Goal: Contribute content: Contribute content

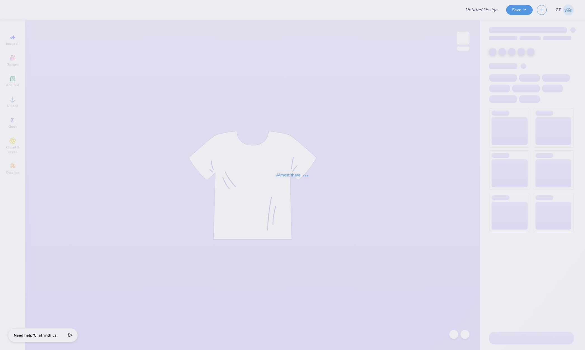
type input "KKG FALL THON MERCH"
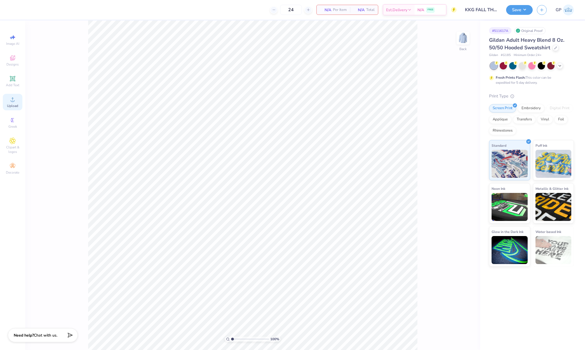
click at [7, 100] on div "Upload" at bounding box center [13, 102] width 20 height 17
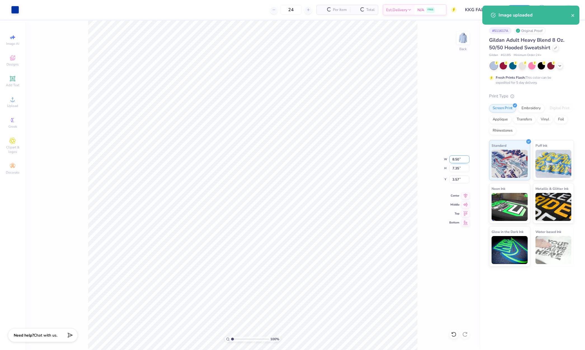
click at [461, 160] on input "8.50" at bounding box center [460, 159] width 20 height 8
type input "3.50"
type input "3.03"
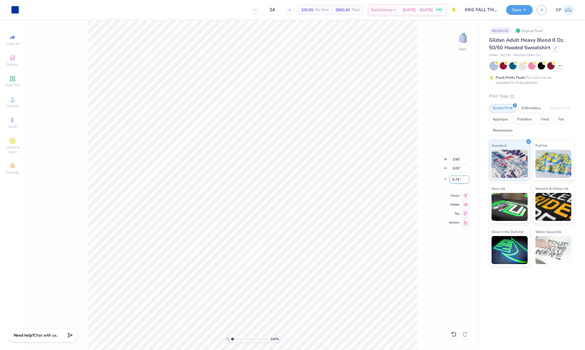
click at [460, 178] on input "5.74" at bounding box center [460, 180] width 20 height 8
type input "3.00"
click at [464, 40] on img at bounding box center [463, 38] width 22 height 22
click at [13, 102] on circle at bounding box center [12, 101] width 3 height 3
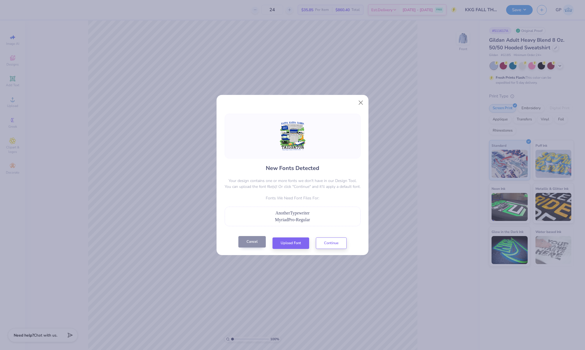
click at [257, 242] on button "Cancel" at bounding box center [252, 241] width 27 height 11
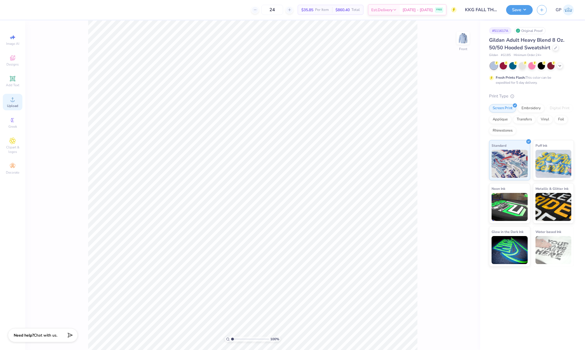
click at [12, 102] on circle at bounding box center [12, 101] width 3 height 3
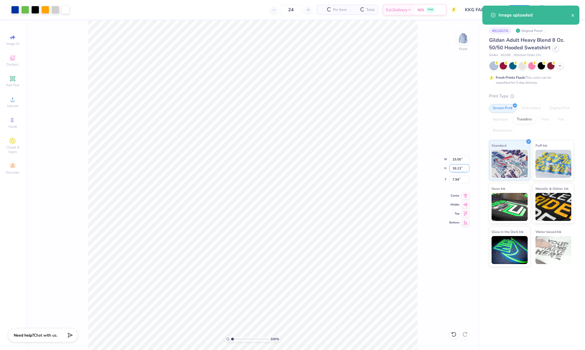
click at [456, 169] on input "16.13" at bounding box center [460, 168] width 20 height 8
type input "15"
type input "13.95"
type input "15.00"
type input "8.50"
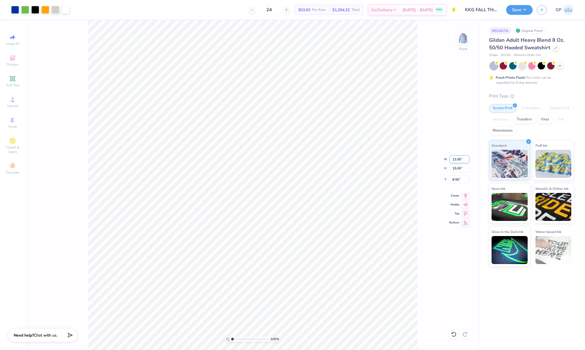
click at [460, 159] on input "13.95" at bounding box center [460, 159] width 20 height 8
type input "12.50"
type input "13.44"
click at [457, 181] on input "9.28" at bounding box center [460, 180] width 20 height 8
type input "8"
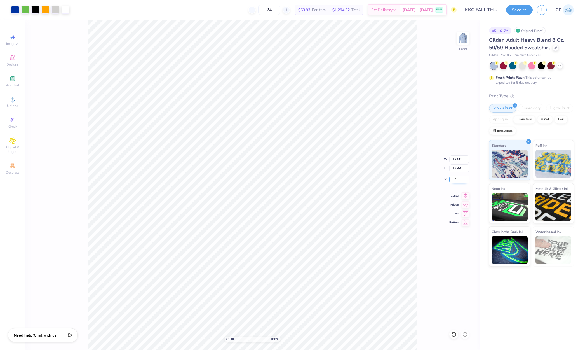
type input "8"
type input "6.00"
click at [515, 9] on button "Save" at bounding box center [519, 9] width 27 height 10
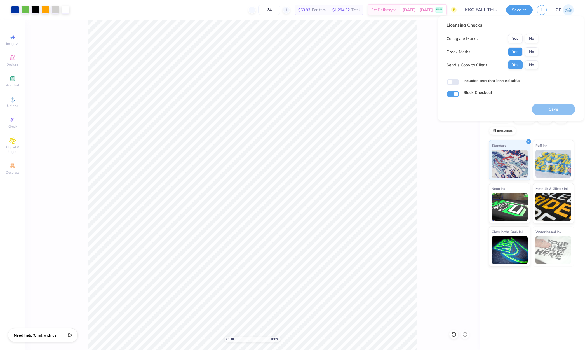
click at [513, 54] on button "Yes" at bounding box center [515, 51] width 15 height 9
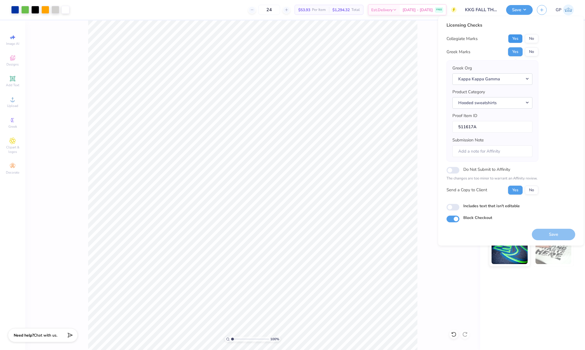
click at [513, 38] on button "Yes" at bounding box center [515, 38] width 15 height 9
click at [454, 207] on input "Includes text that isn't editable" at bounding box center [453, 207] width 13 height 7
checkbox input "true"
click at [541, 232] on button "Save" at bounding box center [553, 234] width 43 height 11
